Goal: Information Seeking & Learning: Learn about a topic

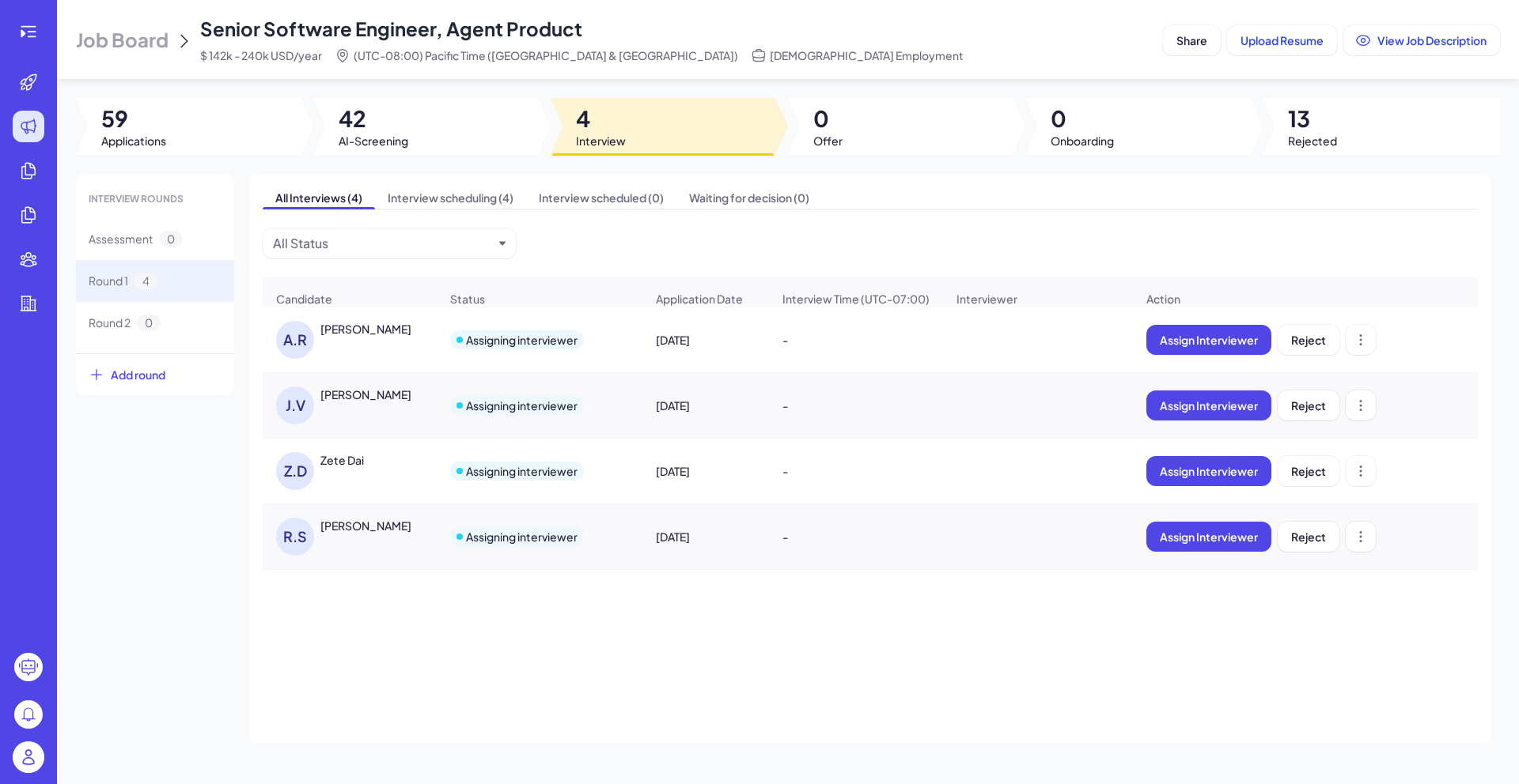
click at [382, 23] on span "Senior Software Engineer, Agent Product" at bounding box center [391, 28] width 382 height 23
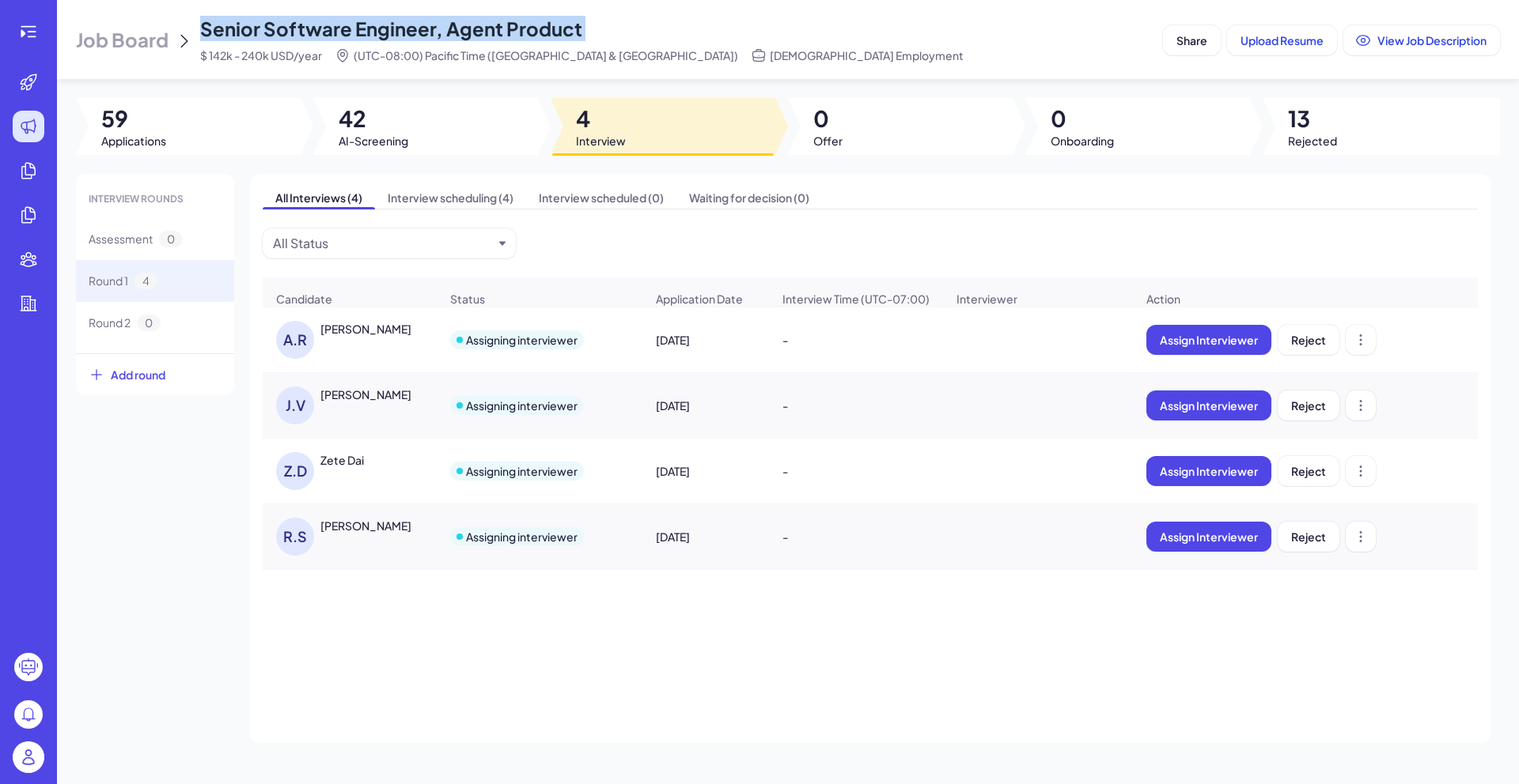
click at [382, 23] on span "Senior Software Engineer, Agent Product" at bounding box center [391, 28] width 382 height 23
copy span "Senior Software Engineer, Agent Product"
click at [349, 534] on div "[PERSON_NAME]" at bounding box center [365, 526] width 91 height 16
click at [0, 0] on div at bounding box center [0, 0] width 0 height 0
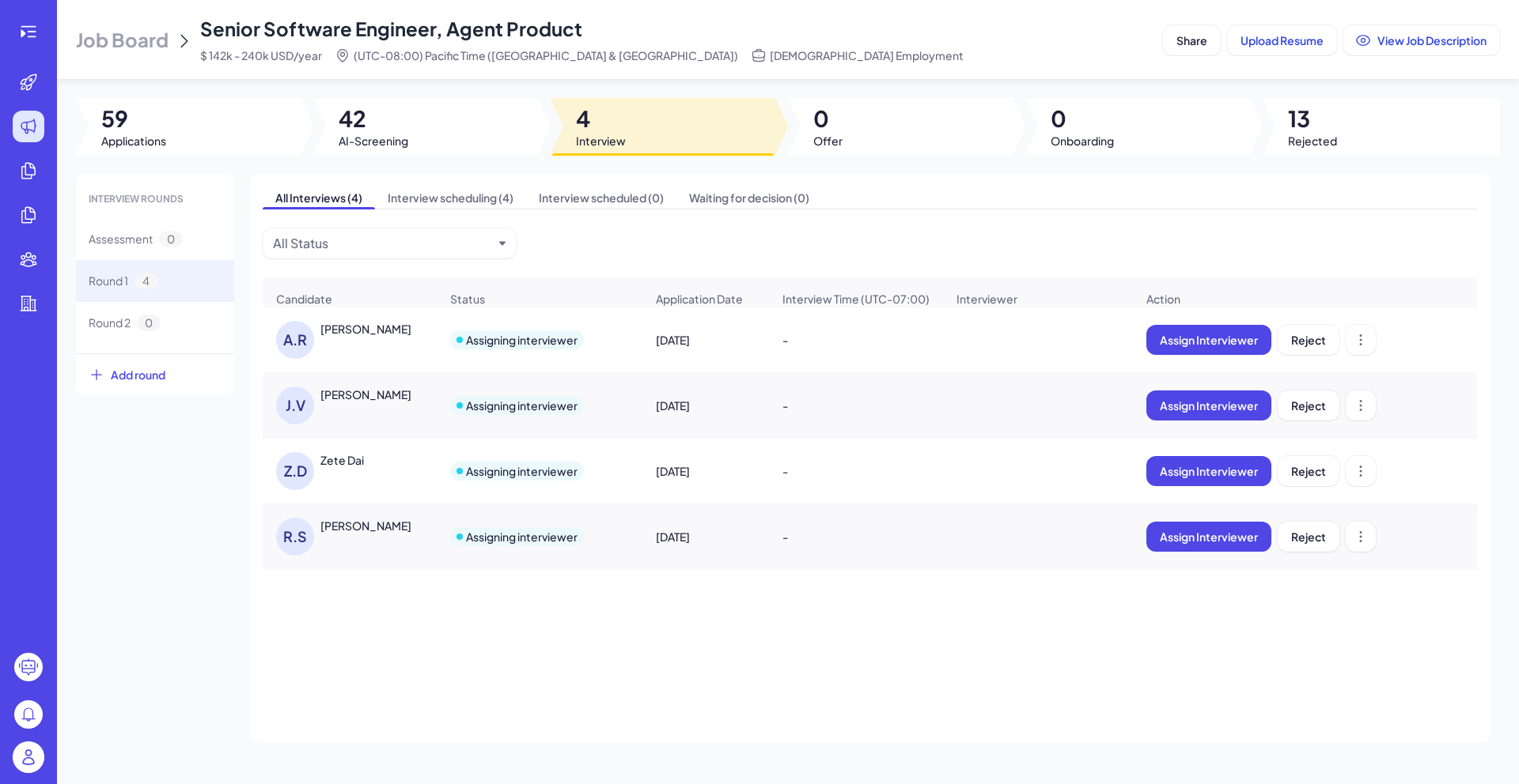
click at [349, 534] on div "[PERSON_NAME]" at bounding box center [365, 526] width 91 height 16
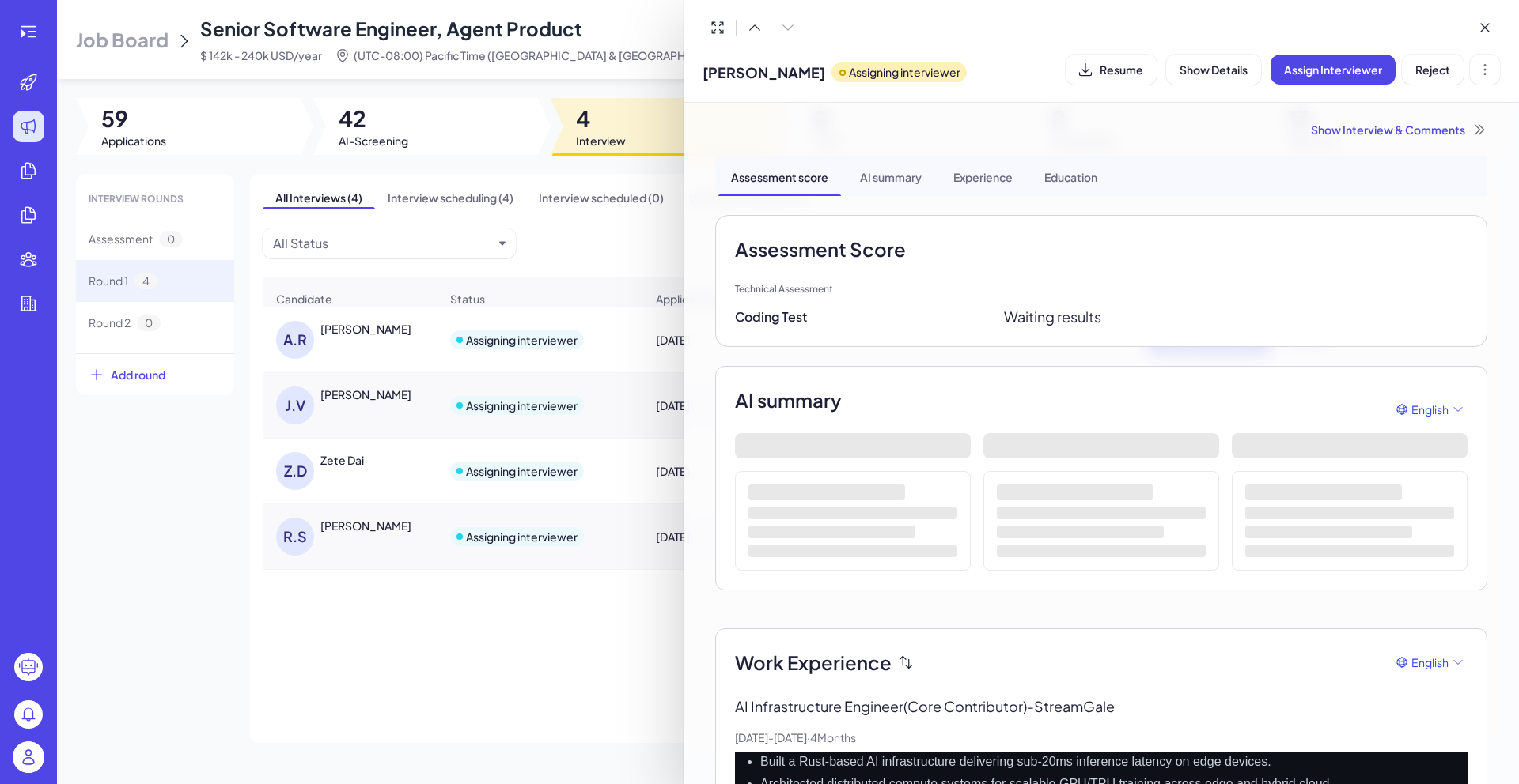
click at [751, 78] on span "[PERSON_NAME]" at bounding box center [764, 72] width 123 height 21
copy span "[PERSON_NAME]"
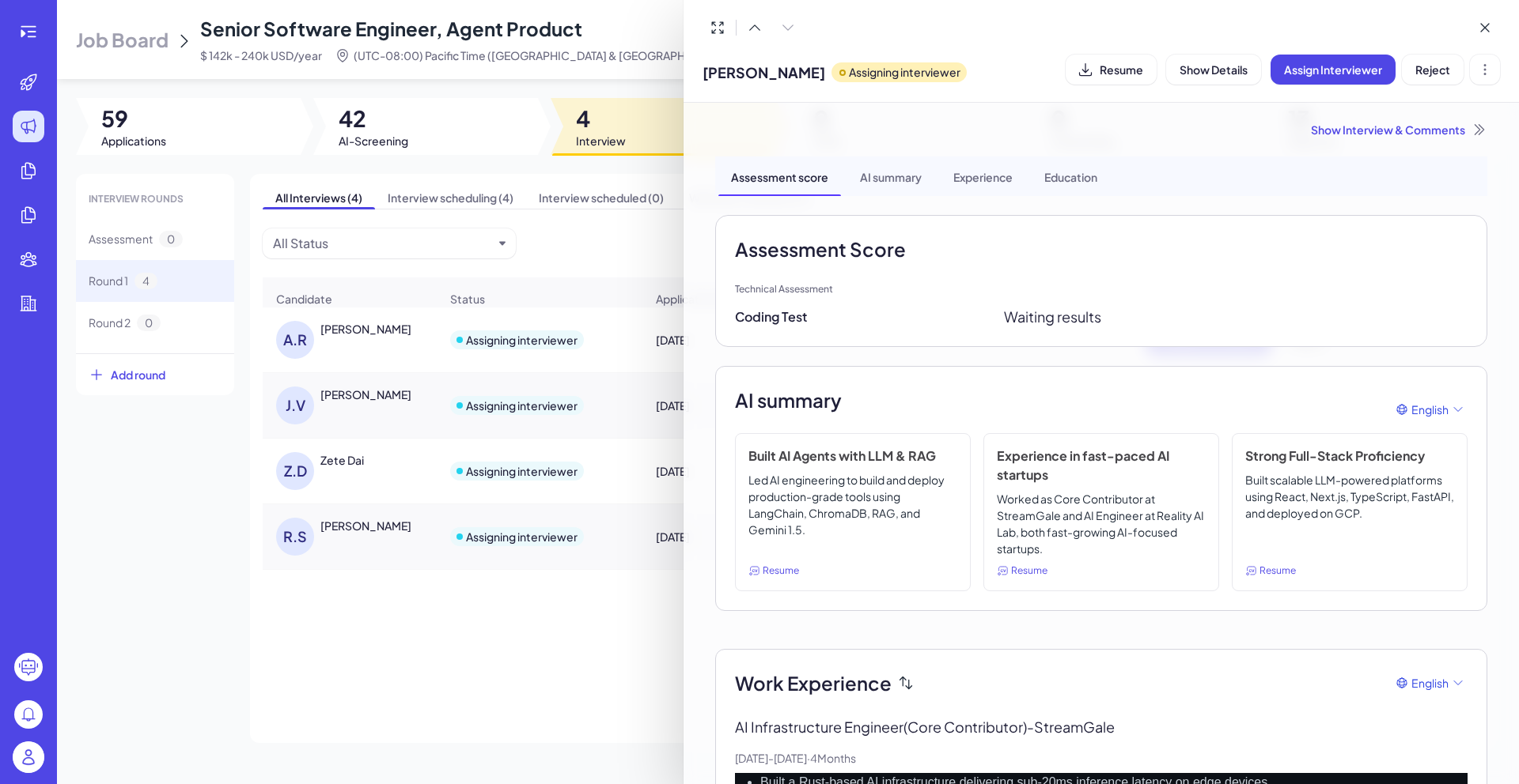
click at [519, 612] on div at bounding box center [759, 392] width 1519 height 784
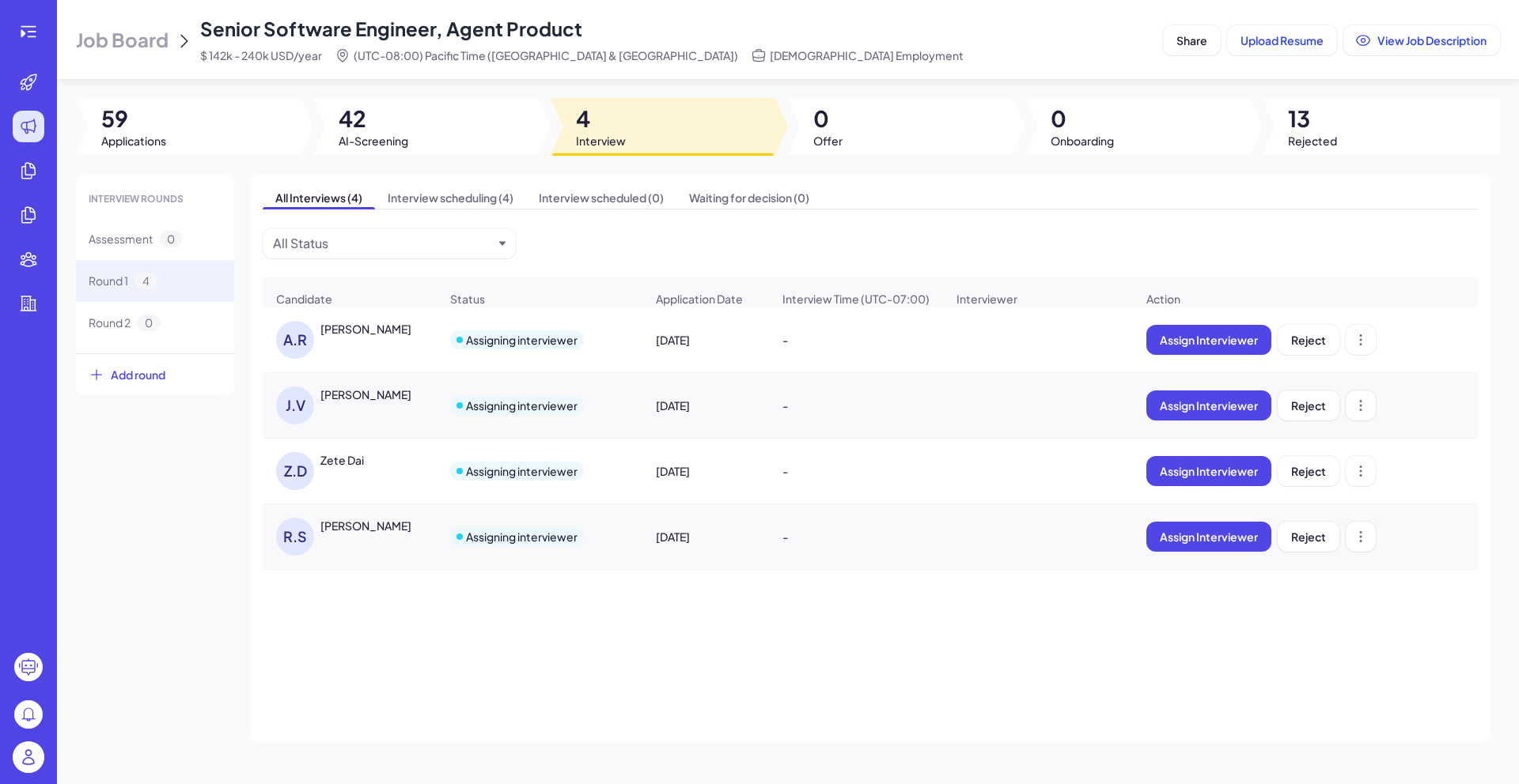
click at [519, 612] on div "[PERSON_NAME] Assigning interviewer [DATE] - Assign Interviewer Reject [PERSON_…" at bounding box center [870, 492] width 1215 height 368
click at [347, 534] on div "[PERSON_NAME]" at bounding box center [365, 526] width 91 height 16
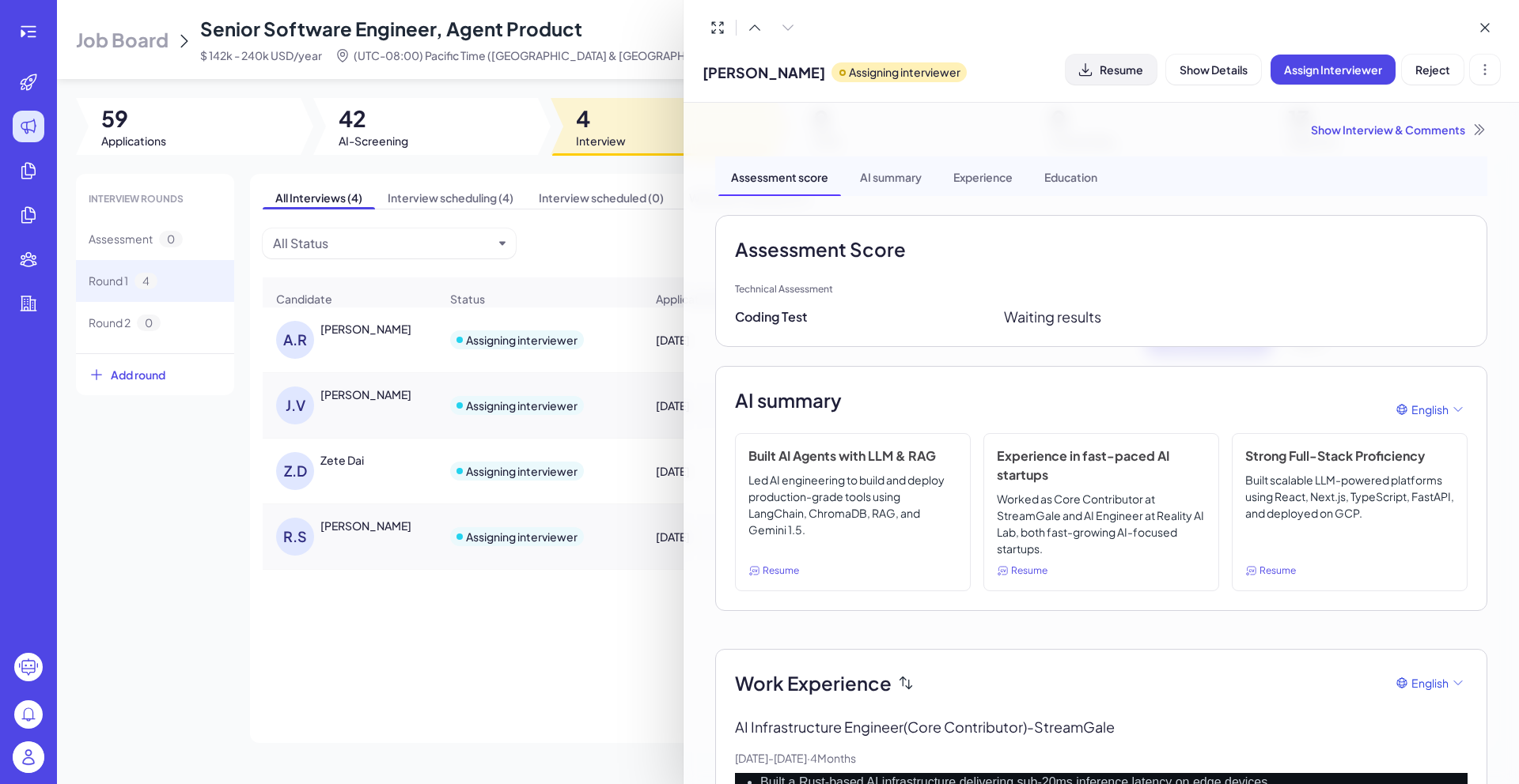
click at [1123, 77] on button "Resume" at bounding box center [1111, 69] width 91 height 30
click at [734, 77] on span "[PERSON_NAME]" at bounding box center [764, 72] width 123 height 21
copy span "[PERSON_NAME]"
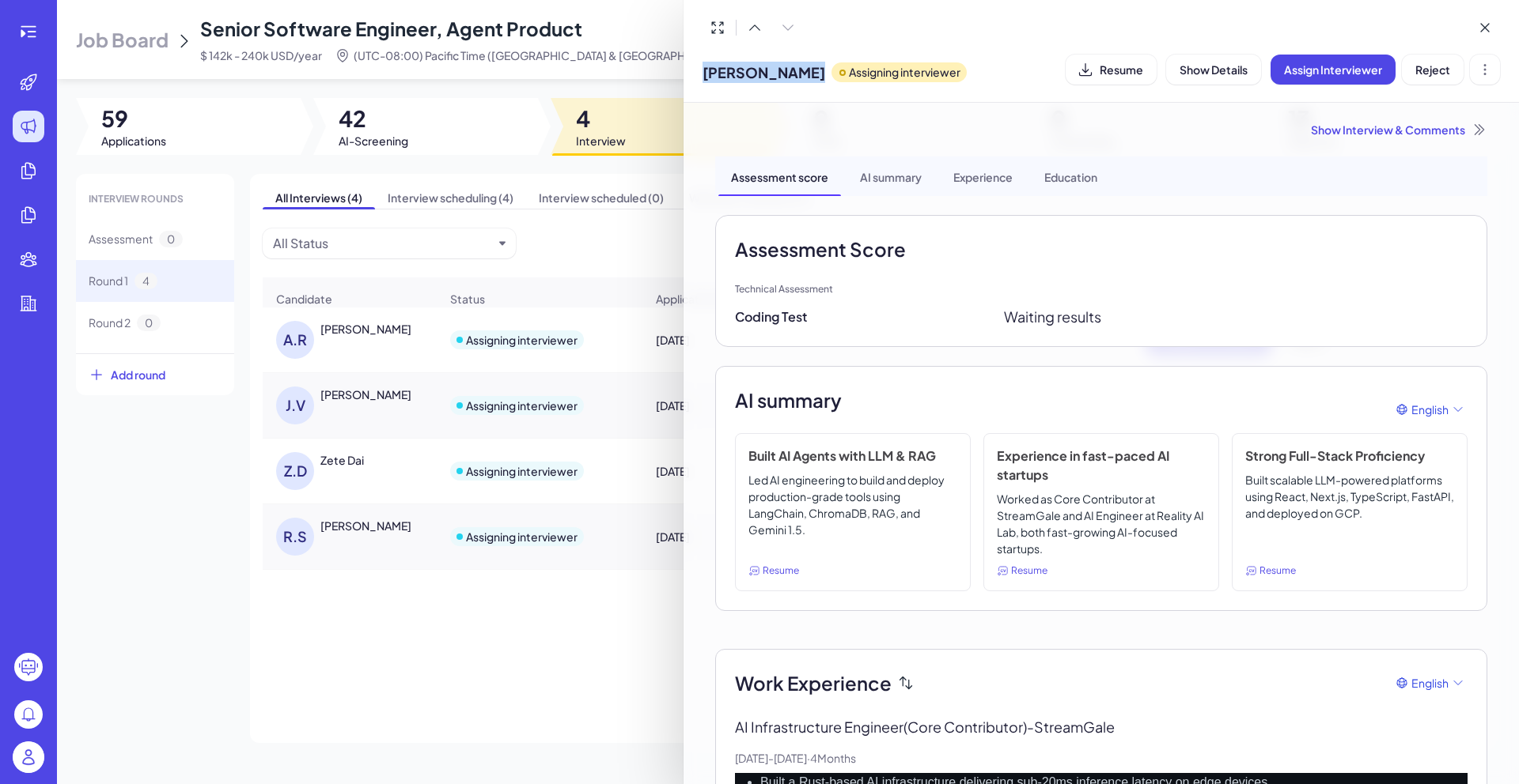
click at [494, 672] on div at bounding box center [759, 392] width 1519 height 784
